Goal: Check status: Check status

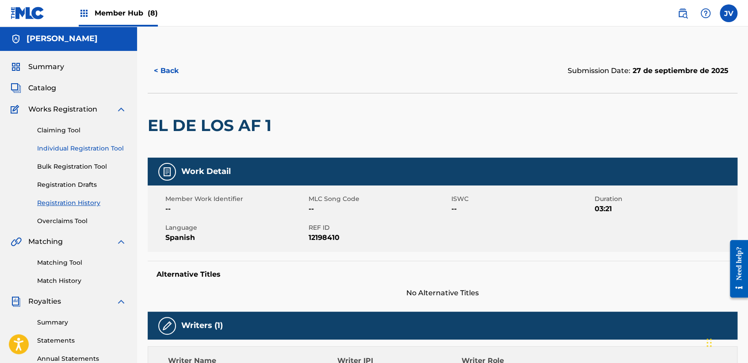
click at [93, 144] on link "Individual Registration Tool" at bounding box center [81, 148] width 89 height 9
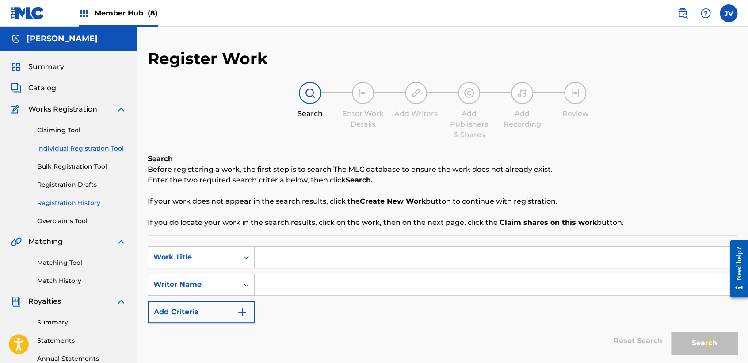
click at [92, 201] on link "Registration History" at bounding box center [81, 202] width 89 height 9
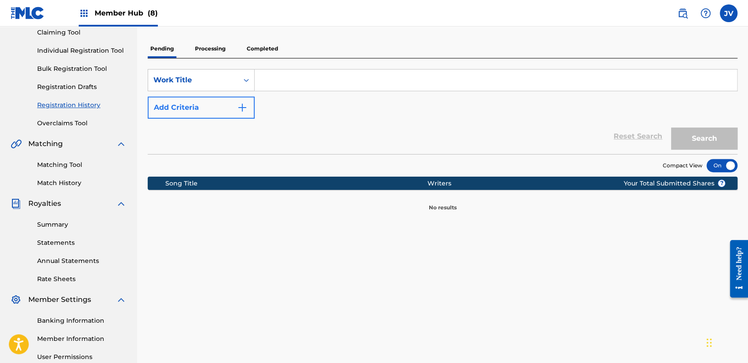
scroll to position [98, 0]
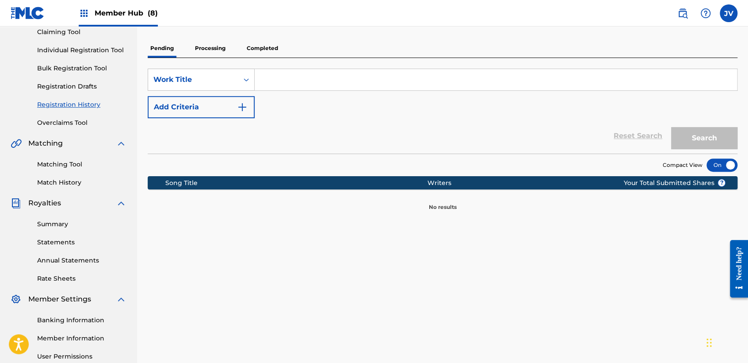
click at [206, 42] on p "Processing" at bounding box center [210, 48] width 36 height 19
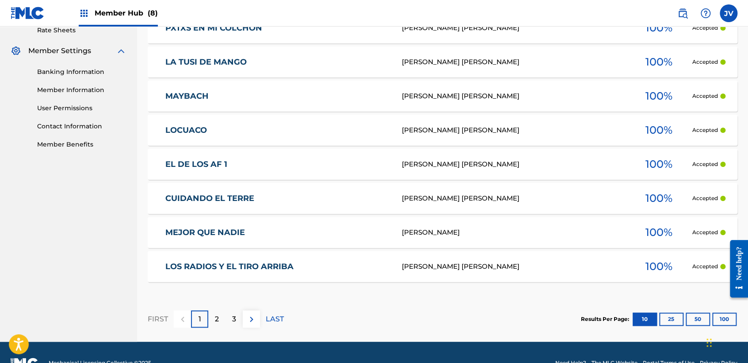
scroll to position [367, 0]
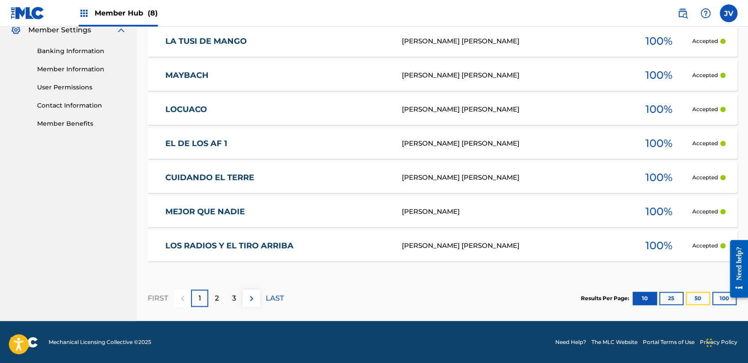
click at [695, 297] on button "50" at bounding box center [698, 297] width 24 height 13
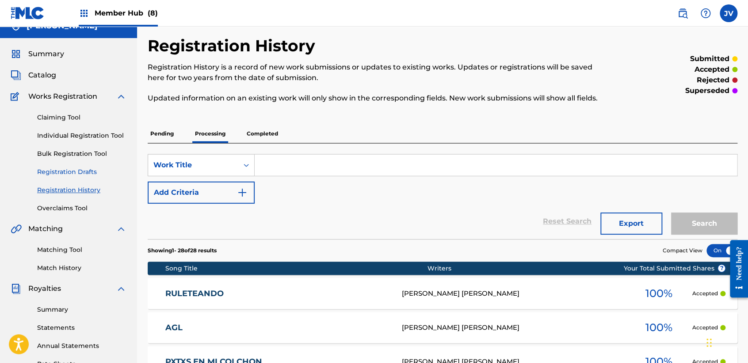
scroll to position [0, 0]
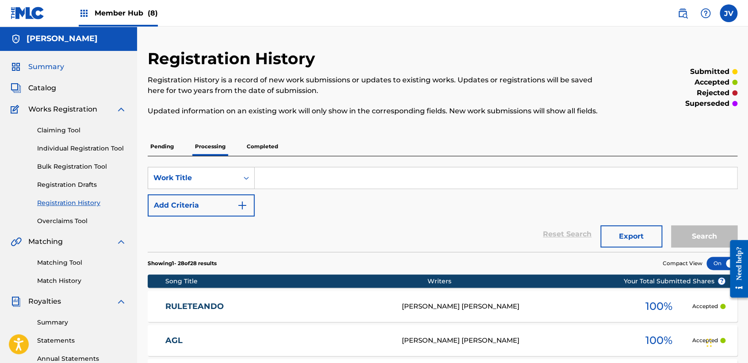
click at [39, 63] on span "Summary" at bounding box center [46, 66] width 36 height 11
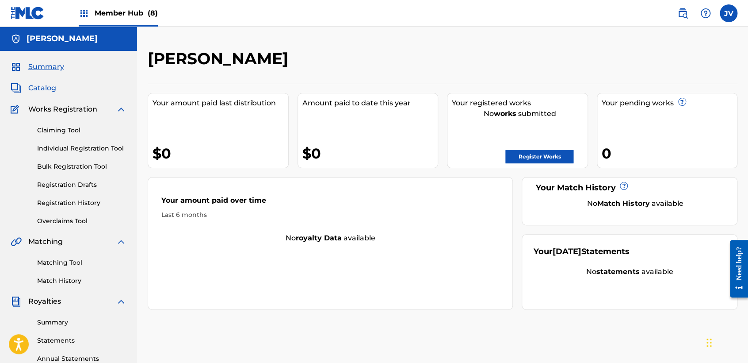
click at [50, 90] on span "Catalog" at bounding box center [42, 88] width 28 height 11
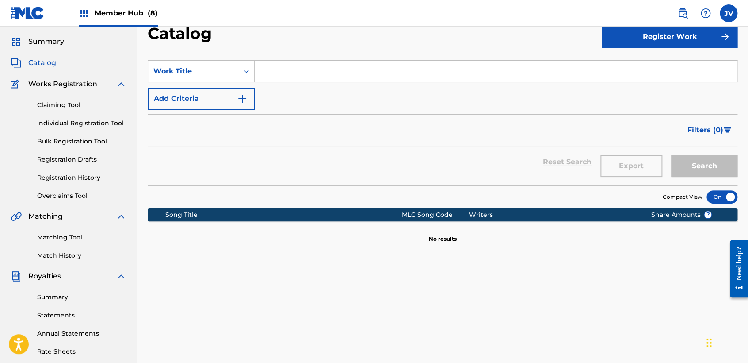
scroll to position [49, 0]
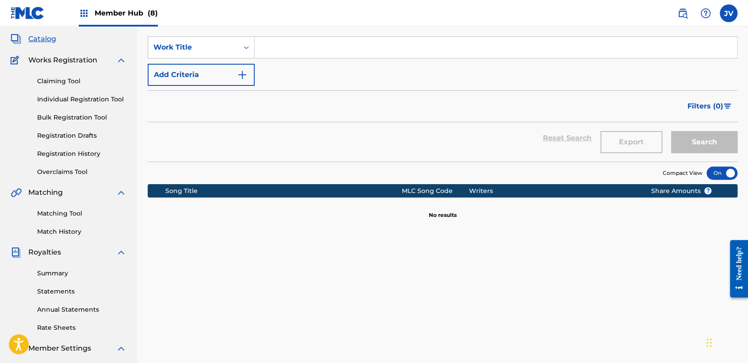
click at [60, 60] on span "Works Registration" at bounding box center [62, 60] width 69 height 11
click at [56, 78] on link "Claiming Tool" at bounding box center [81, 81] width 89 height 9
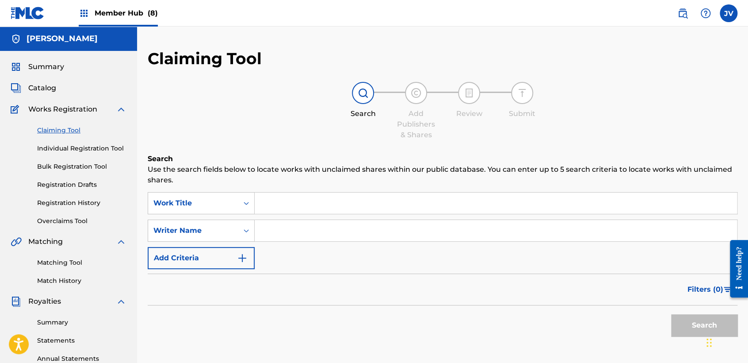
scroll to position [49, 0]
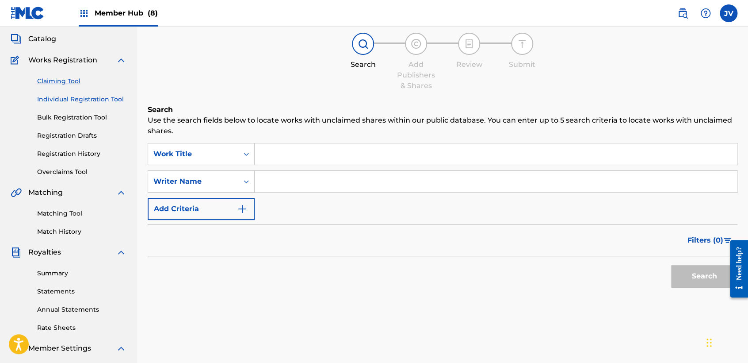
click at [57, 100] on link "Individual Registration Tool" at bounding box center [81, 99] width 89 height 9
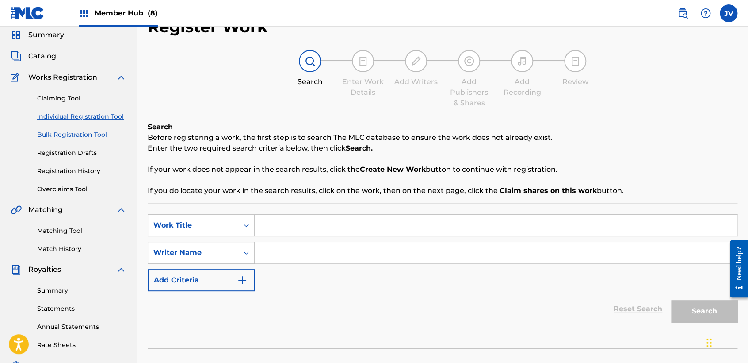
scroll to position [49, 0]
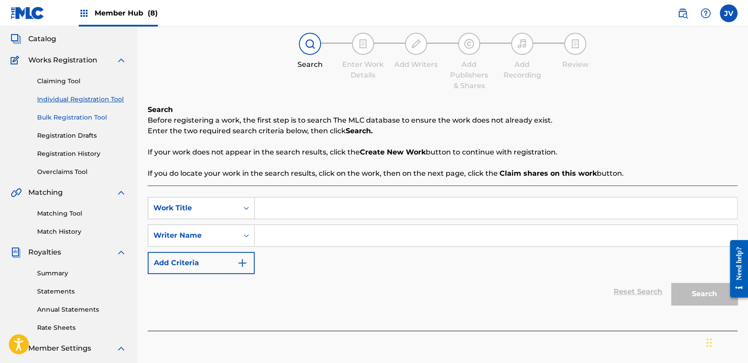
click at [80, 114] on link "Bulk Registration Tool" at bounding box center [81, 117] width 89 height 9
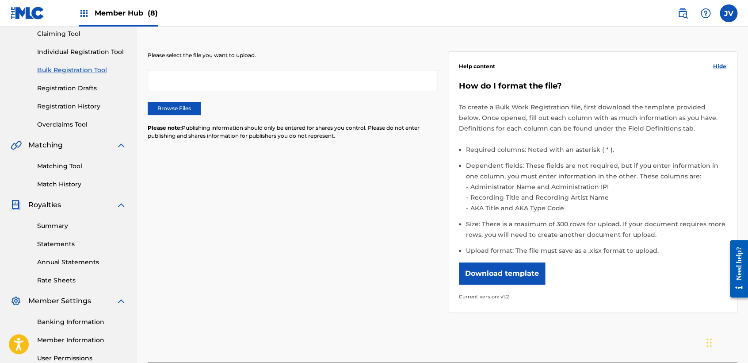
scroll to position [98, 0]
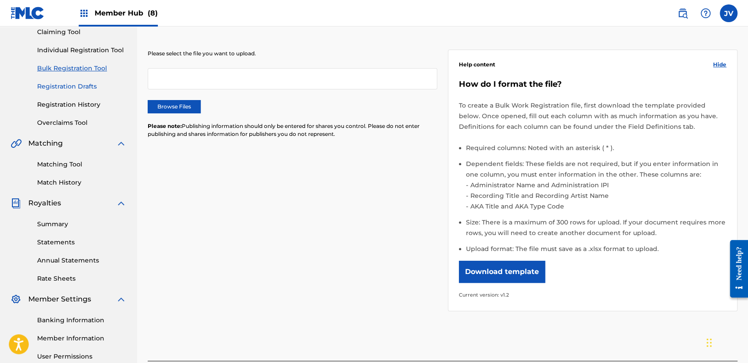
click at [85, 87] on link "Registration Drafts" at bounding box center [81, 86] width 89 height 9
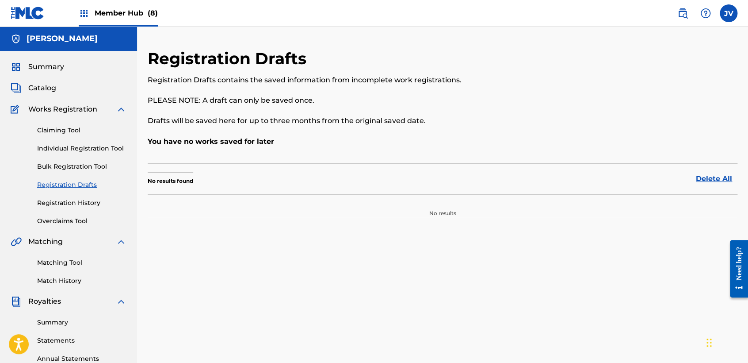
scroll to position [98, 0]
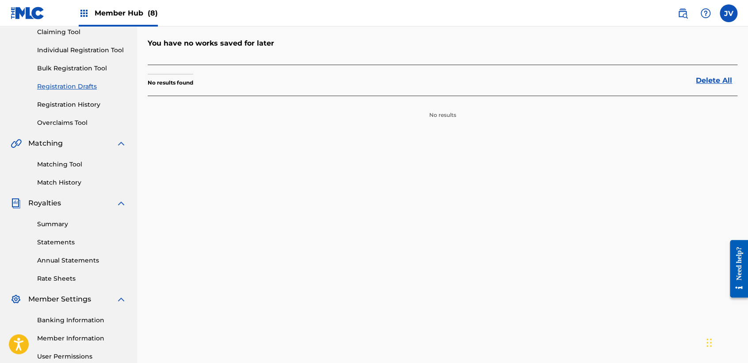
click at [88, 97] on div "Claiming Tool Individual Registration Tool Bulk Registration Tool Registration …" at bounding box center [69, 71] width 116 height 111
click at [87, 107] on link "Registration History" at bounding box center [81, 104] width 89 height 9
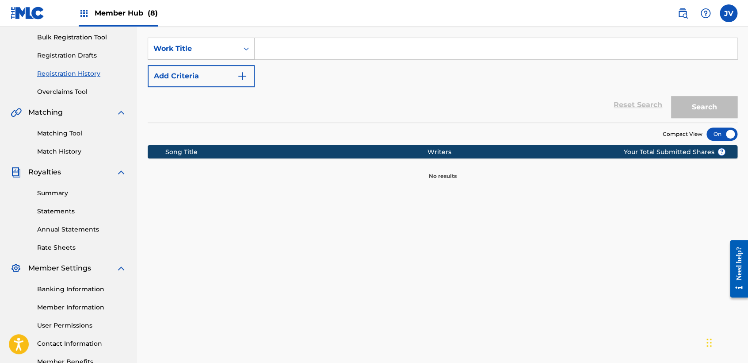
scroll to position [98, 0]
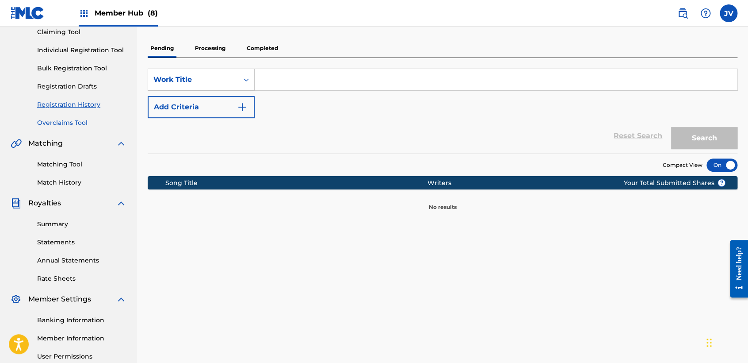
click at [78, 122] on link "Overclaims Tool" at bounding box center [81, 122] width 89 height 9
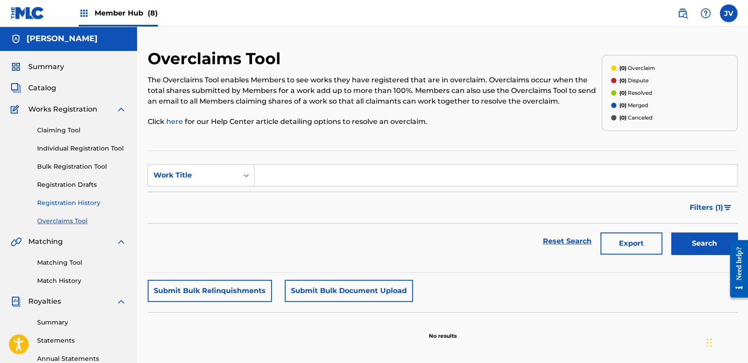
click at [82, 206] on link "Registration History" at bounding box center [81, 202] width 89 height 9
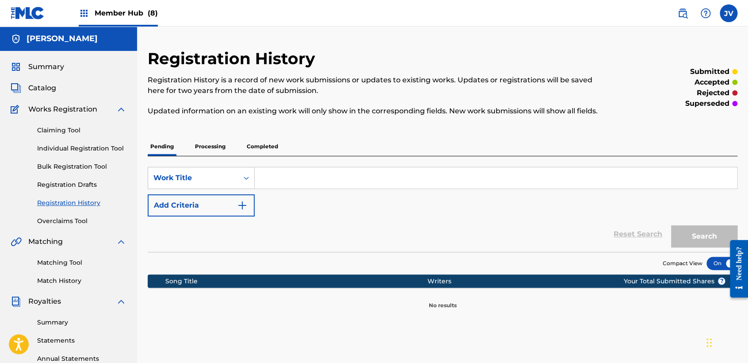
click at [214, 145] on p "Processing" at bounding box center [210, 146] width 36 height 19
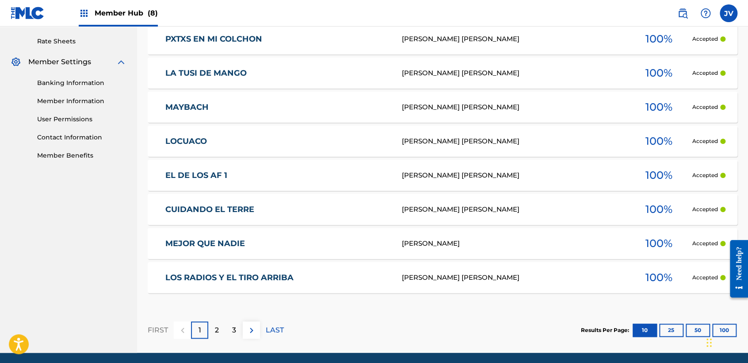
scroll to position [367, 0]
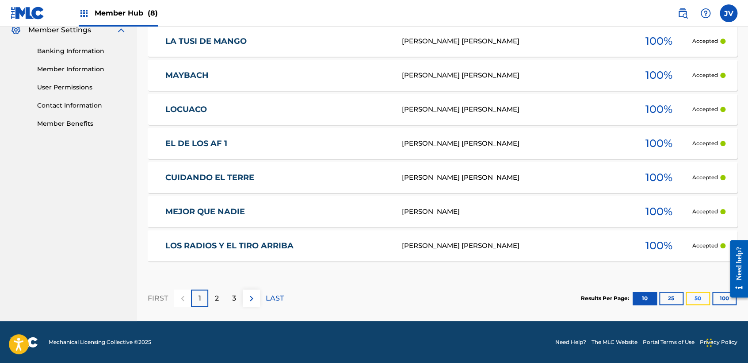
click at [703, 295] on button "50" at bounding box center [698, 297] width 24 height 13
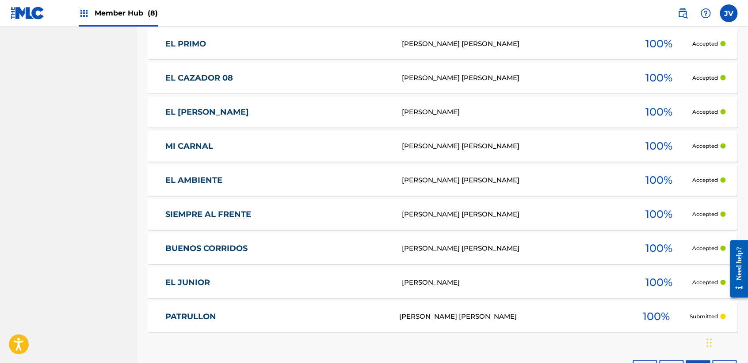
scroll to position [927, 0]
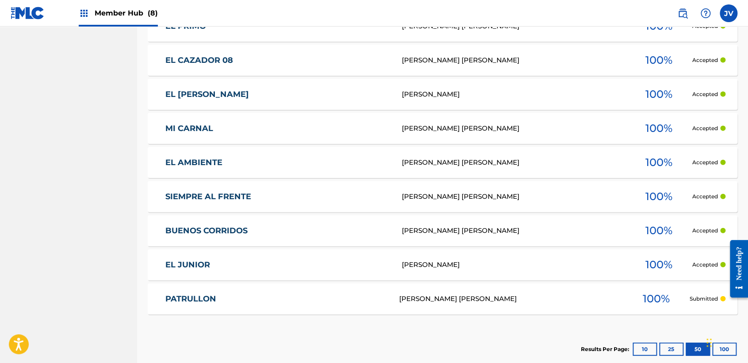
click at [518, 300] on div "[PERSON_NAME]" at bounding box center [511, 299] width 224 height 10
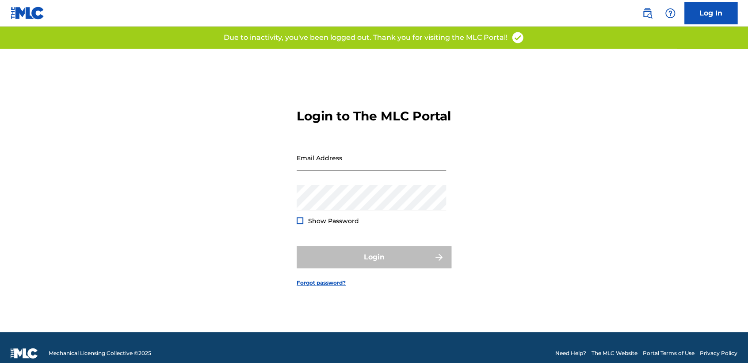
type input "[EMAIL_ADDRESS][DOMAIN_NAME]"
click at [372, 166] on input "[EMAIL_ADDRESS][DOMAIN_NAME]" at bounding box center [371, 157] width 149 height 25
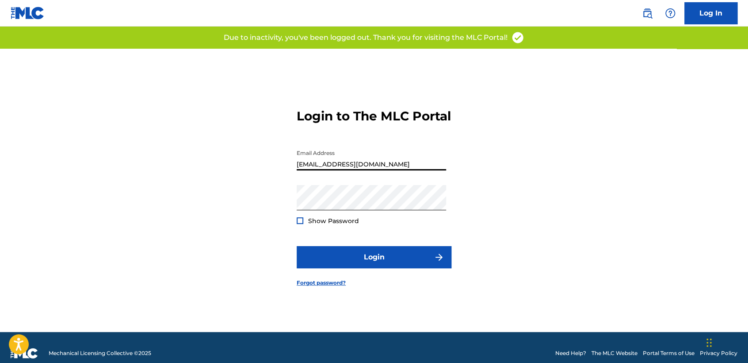
click at [679, 194] on div "Login to The MLC Portal Email Address [EMAIL_ADDRESS][DOMAIN_NAME] Password Sho…" at bounding box center [374, 190] width 619 height 283
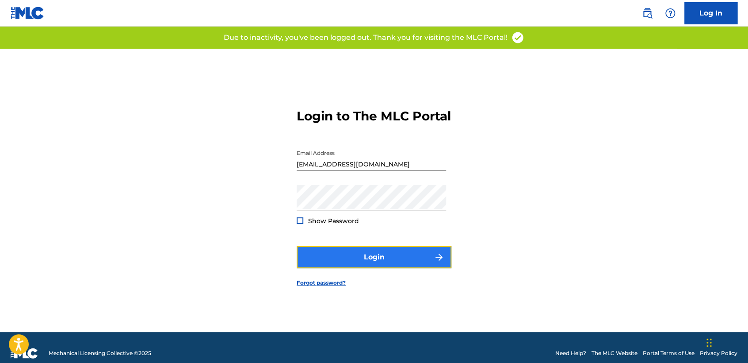
click at [380, 260] on button "Login" at bounding box center [374, 257] width 155 height 22
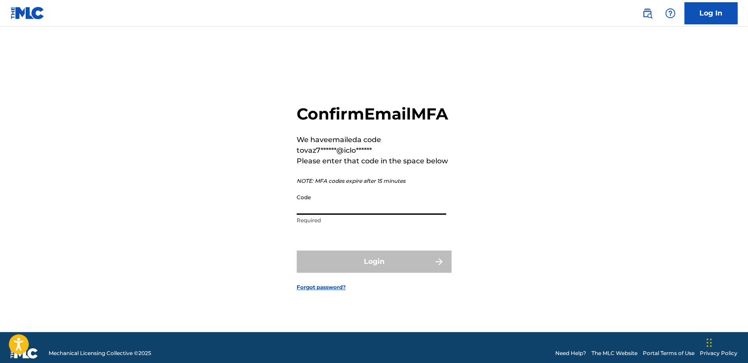
click at [411, 215] on input "Code" at bounding box center [371, 201] width 149 height 25
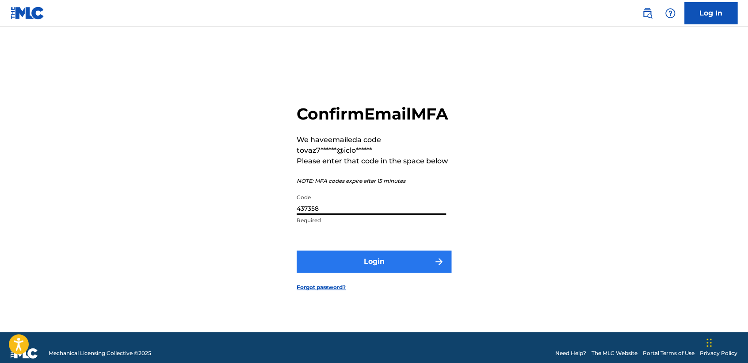
type input "437358"
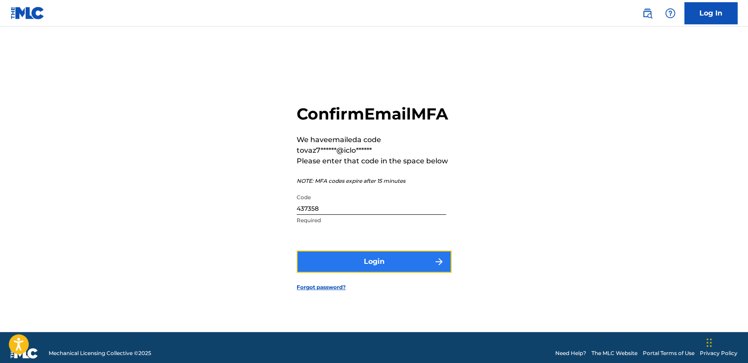
click at [435, 267] on img "submit" at bounding box center [439, 261] width 11 height 11
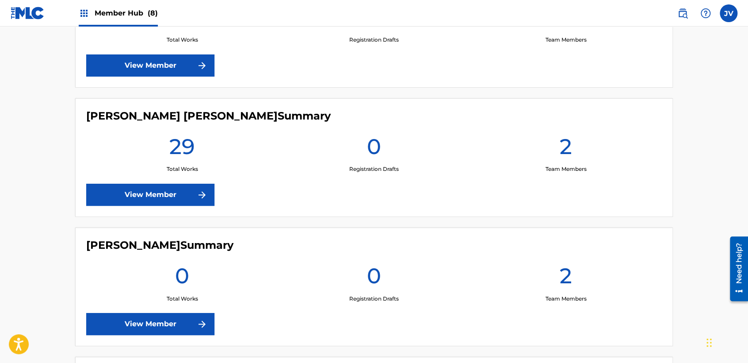
scroll to position [590, 0]
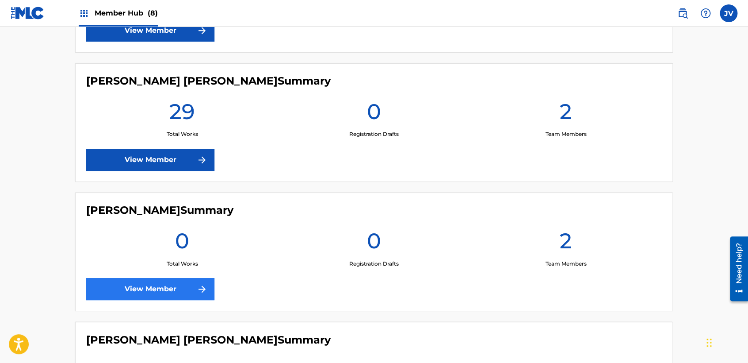
drag, startPoint x: 219, startPoint y: 282, endPoint x: 191, endPoint y: 287, distance: 28.9
click at [207, 286] on div "Josue Balderrama Carreño Summary 0 Total Works 0 Registration Drafts 2 Team Mem…" at bounding box center [374, 251] width 598 height 119
click at [188, 291] on link "View Member" at bounding box center [150, 289] width 128 height 22
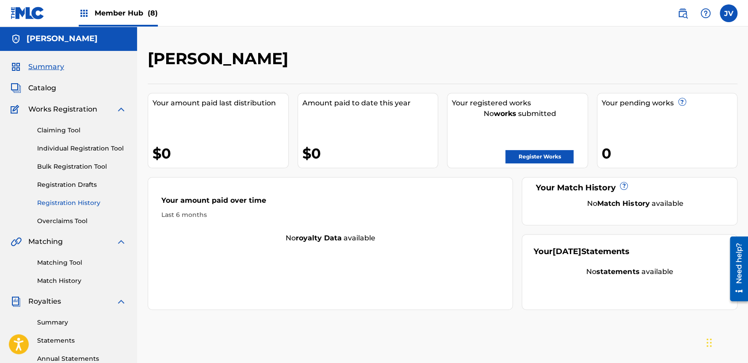
click at [80, 207] on link "Registration History" at bounding box center [81, 202] width 89 height 9
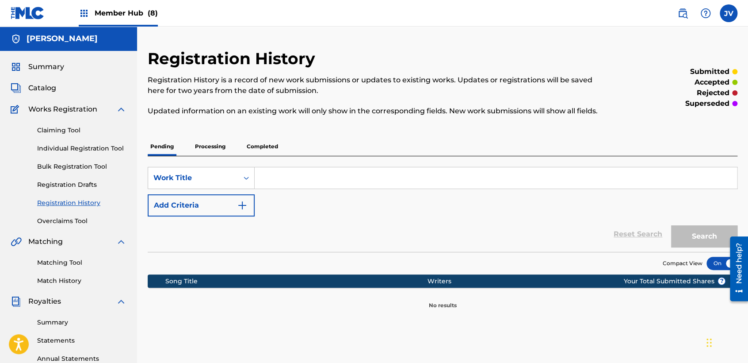
click at [216, 142] on p "Processing" at bounding box center [210, 146] width 36 height 19
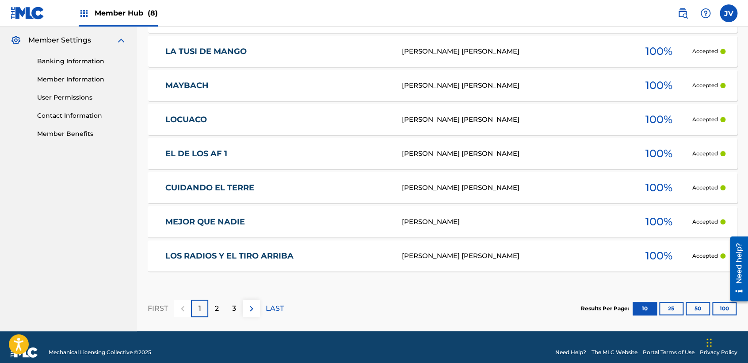
scroll to position [367, 0]
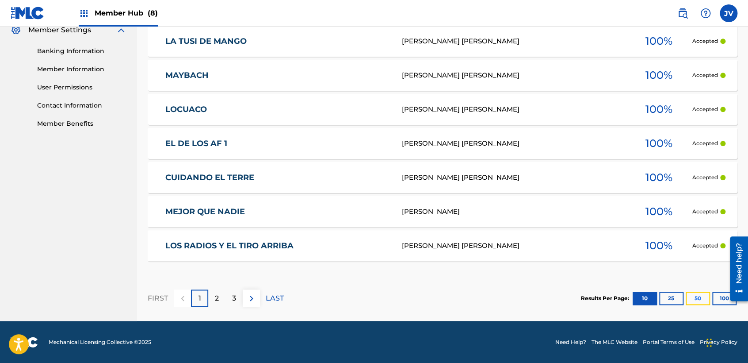
click at [702, 299] on button "50" at bounding box center [698, 297] width 24 height 13
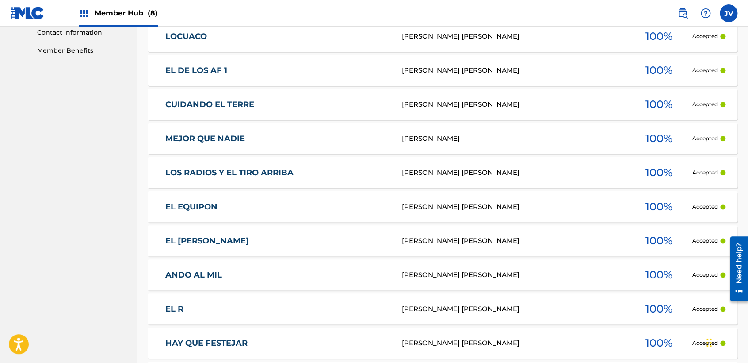
scroll to position [435, 0]
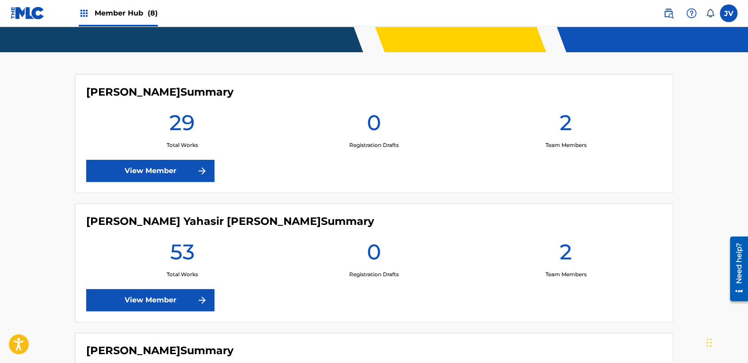
scroll to position [344, 0]
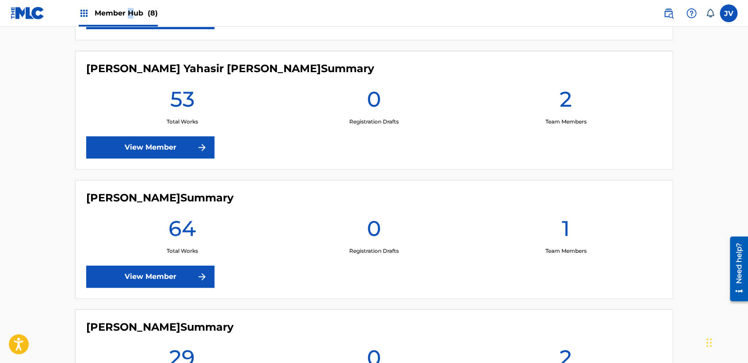
click at [127, 20] on div "Member Hub (8)" at bounding box center [118, 13] width 79 height 26
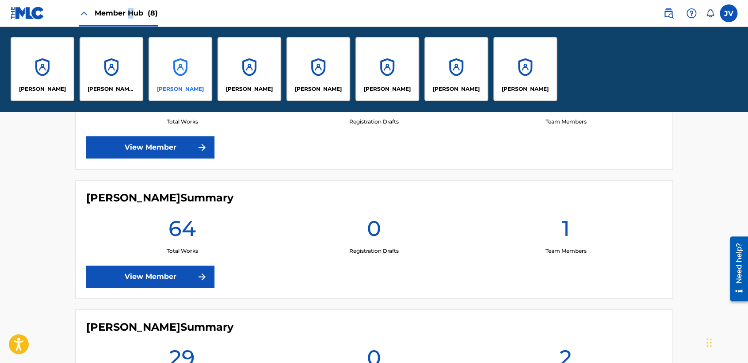
drag, startPoint x: 127, startPoint y: 20, endPoint x: 191, endPoint y: 62, distance: 76.3
click at [191, 62] on div "[PERSON_NAME]" at bounding box center [181, 69] width 64 height 64
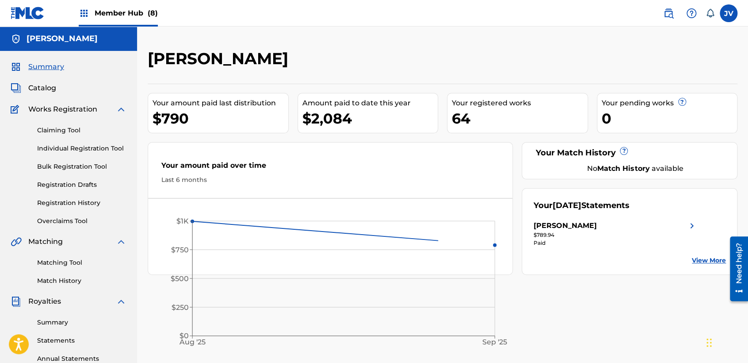
click at [152, 6] on div "Member Hub (8)" at bounding box center [118, 13] width 79 height 26
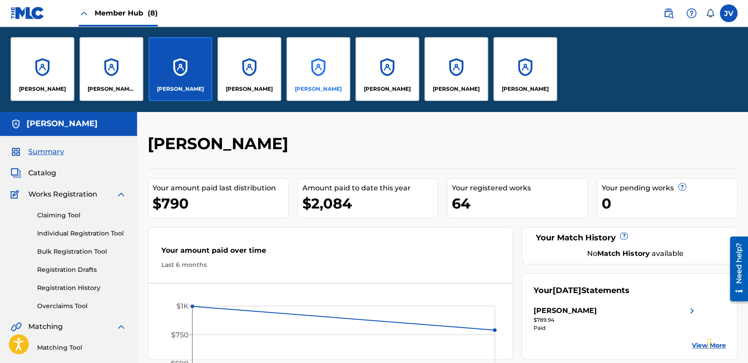
click at [331, 50] on div "[PERSON_NAME]" at bounding box center [319, 69] width 64 height 64
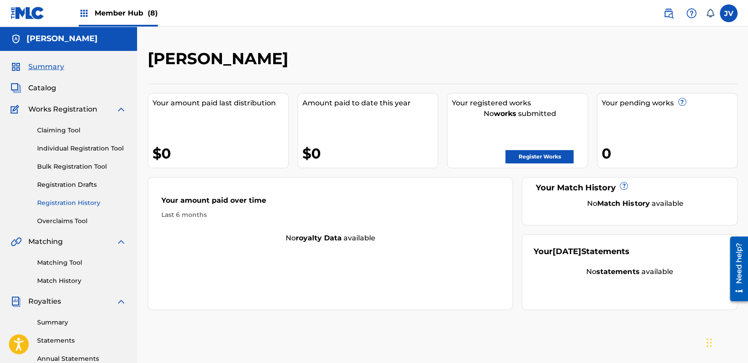
click at [71, 202] on link "Registration History" at bounding box center [81, 202] width 89 height 9
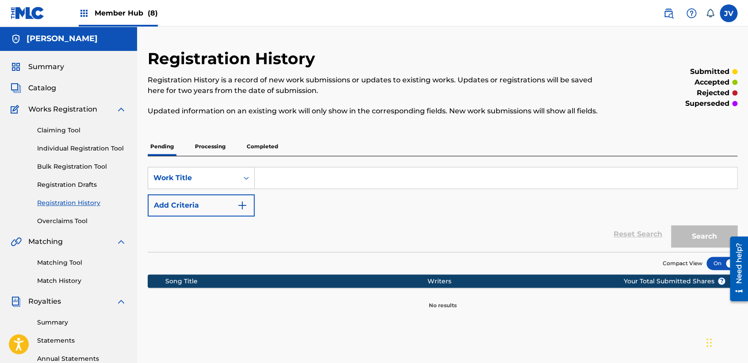
click at [230, 149] on div "Pending Processing Completed" at bounding box center [443, 146] width 590 height 19
click at [226, 147] on p "Processing" at bounding box center [210, 146] width 36 height 19
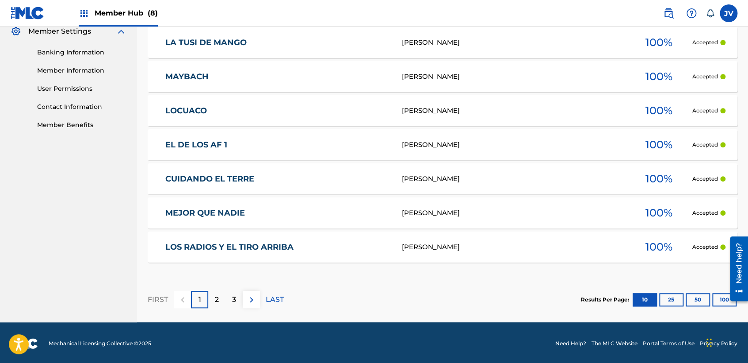
scroll to position [367, 0]
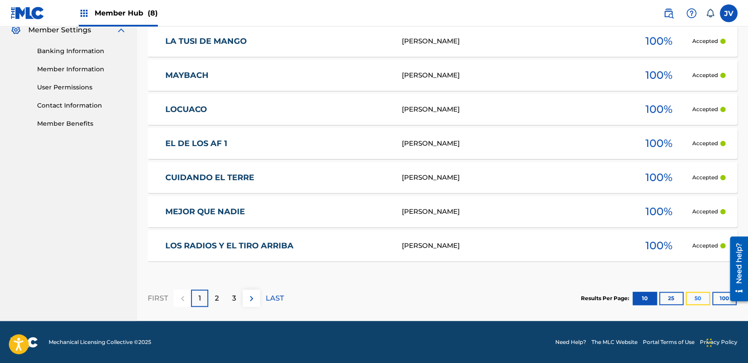
click at [690, 302] on button "50" at bounding box center [698, 297] width 24 height 13
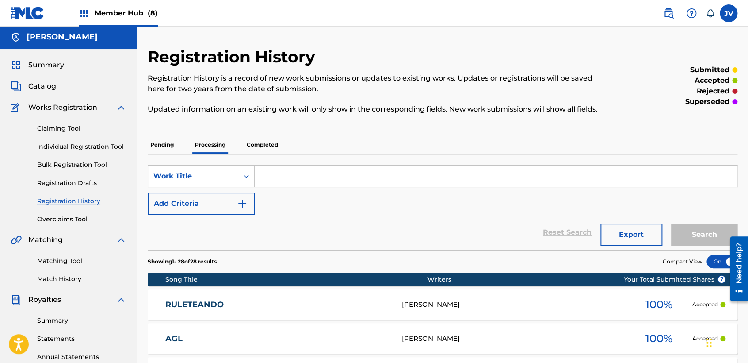
scroll to position [0, 0]
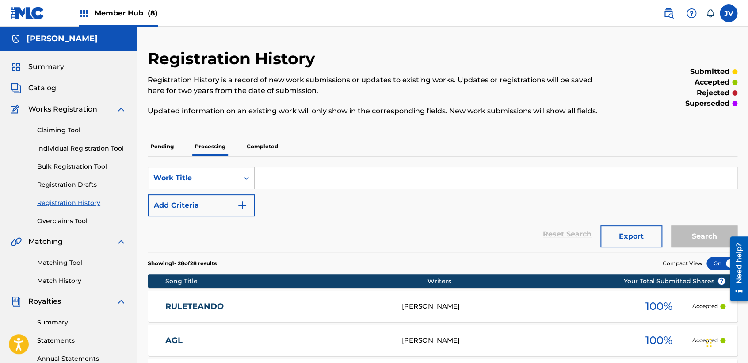
click at [168, 147] on p "Pending" at bounding box center [162, 146] width 29 height 19
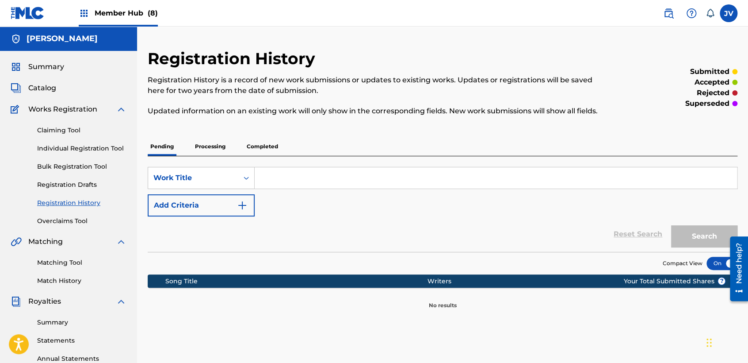
click at [216, 148] on p "Processing" at bounding box center [210, 146] width 36 height 19
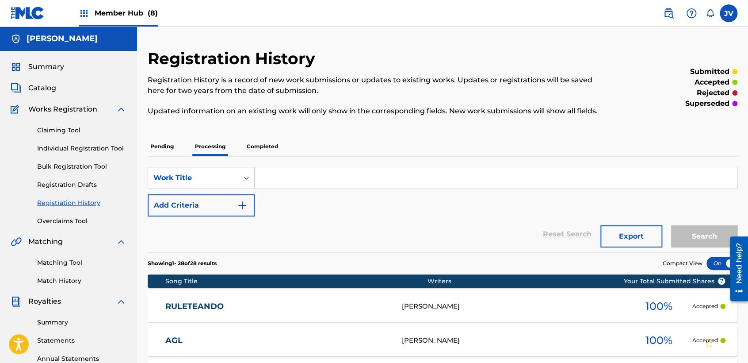
click at [271, 152] on p "Completed" at bounding box center [262, 146] width 37 height 19
